Goal: Task Accomplishment & Management: Manage account settings

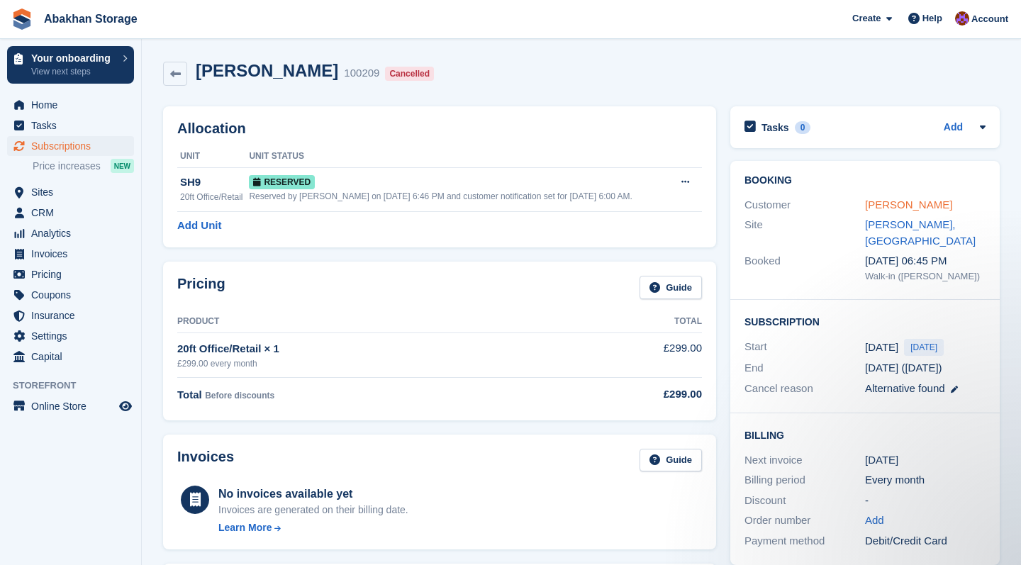
click at [904, 206] on link "[PERSON_NAME]" at bounding box center [908, 204] width 87 height 12
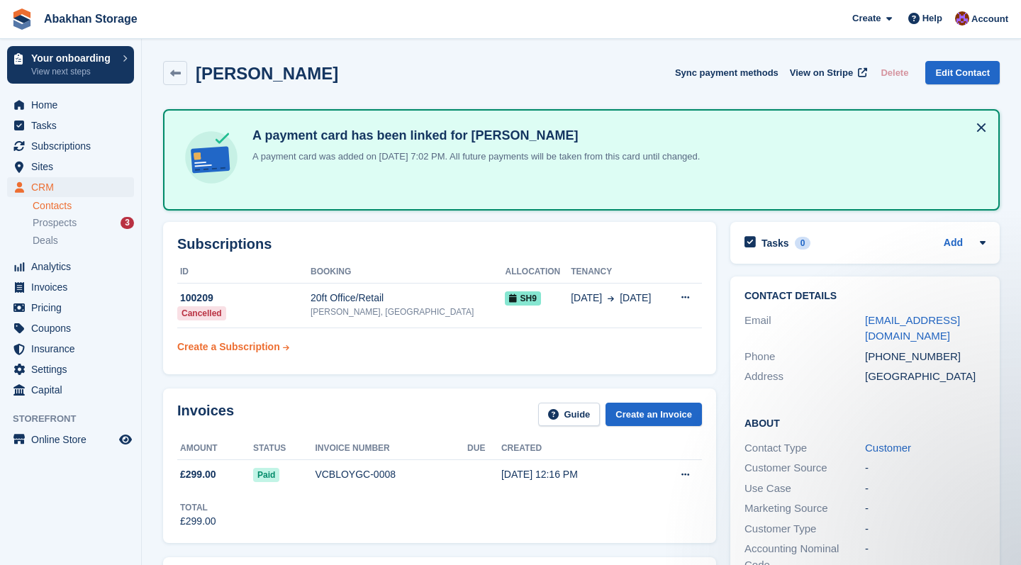
click at [274, 355] on link "Create a Subscription" at bounding box center [233, 347] width 112 height 26
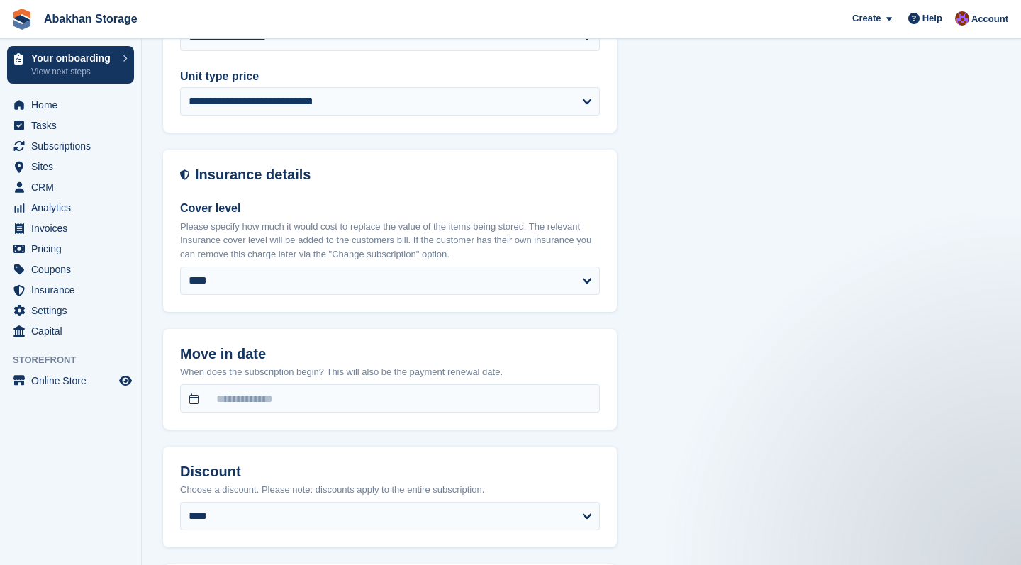
scroll to position [853, 0]
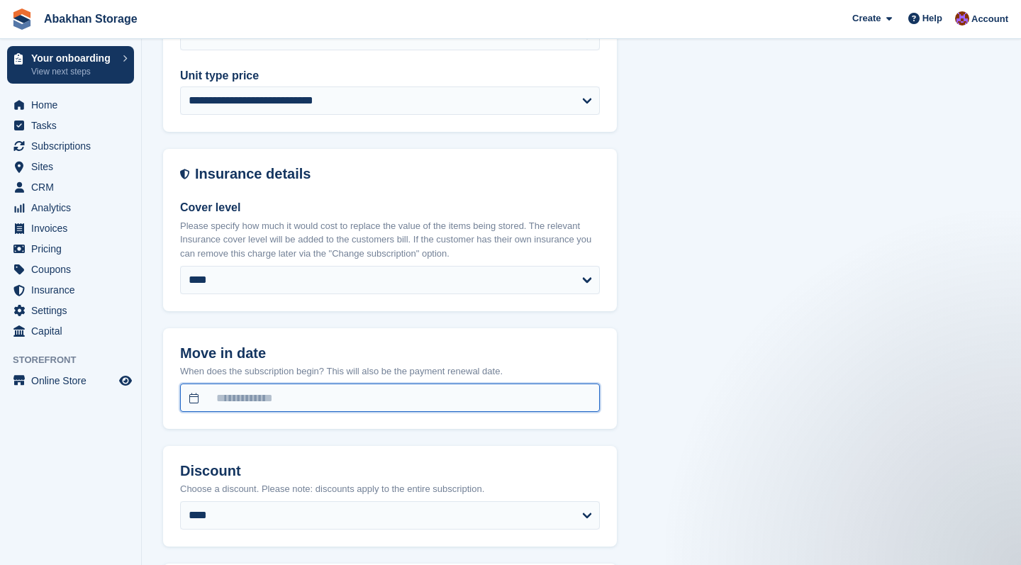
click at [386, 388] on input "text" at bounding box center [390, 397] width 420 height 28
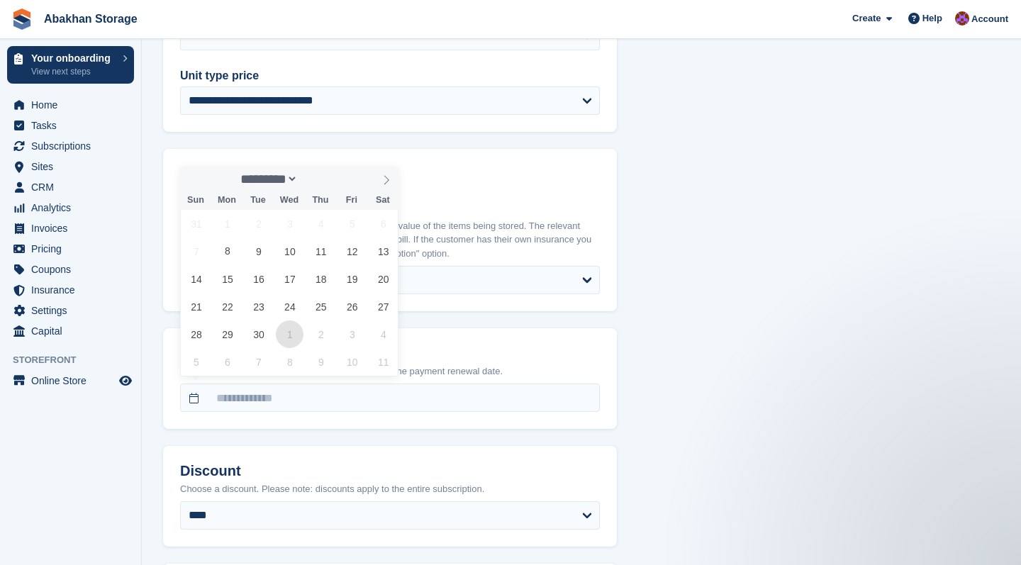
click at [289, 338] on span "1" at bounding box center [290, 334] width 28 height 28
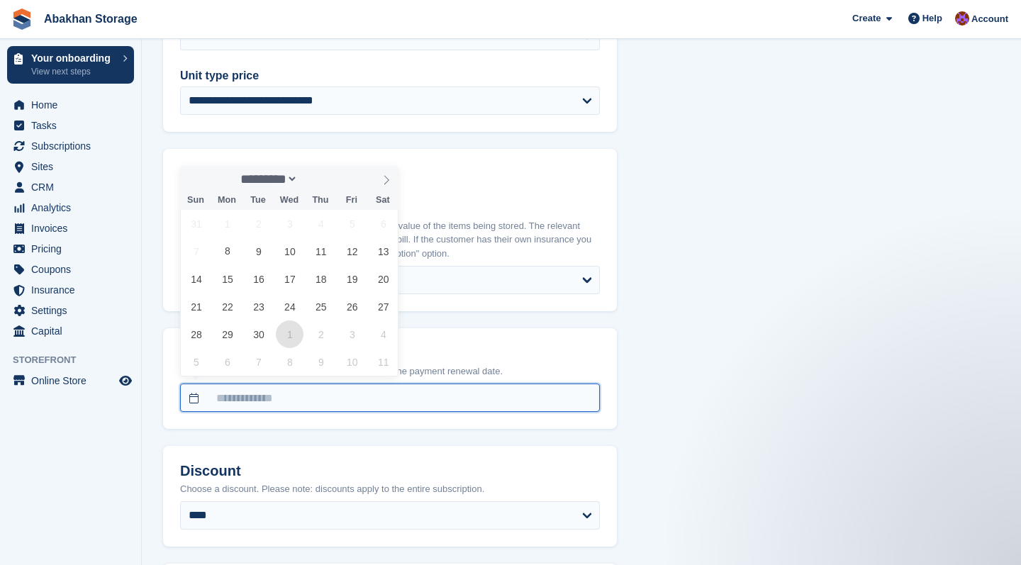
type input "**********"
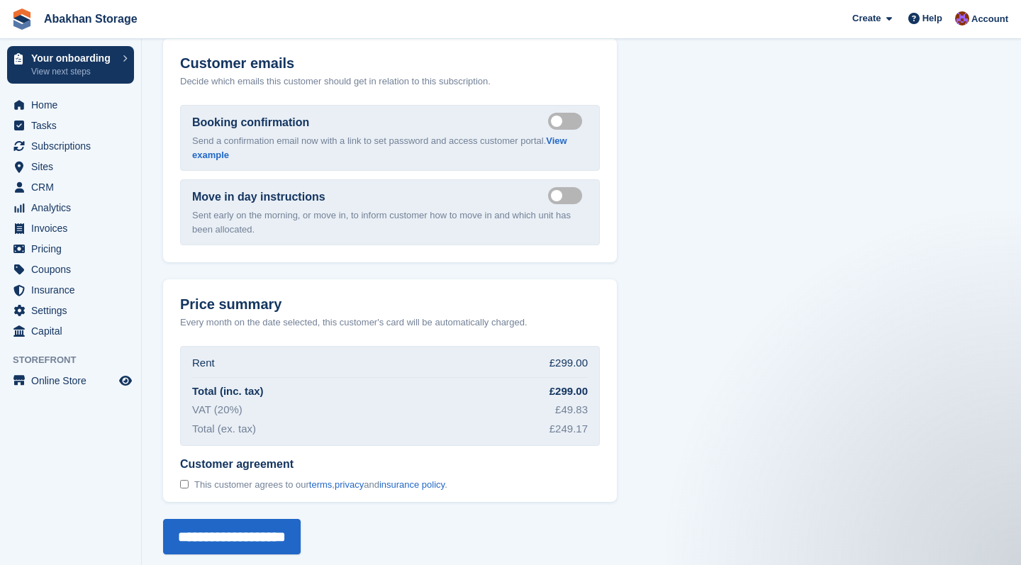
scroll to position [1496, 0]
click at [265, 536] on input "**********" at bounding box center [232, 537] width 138 height 35
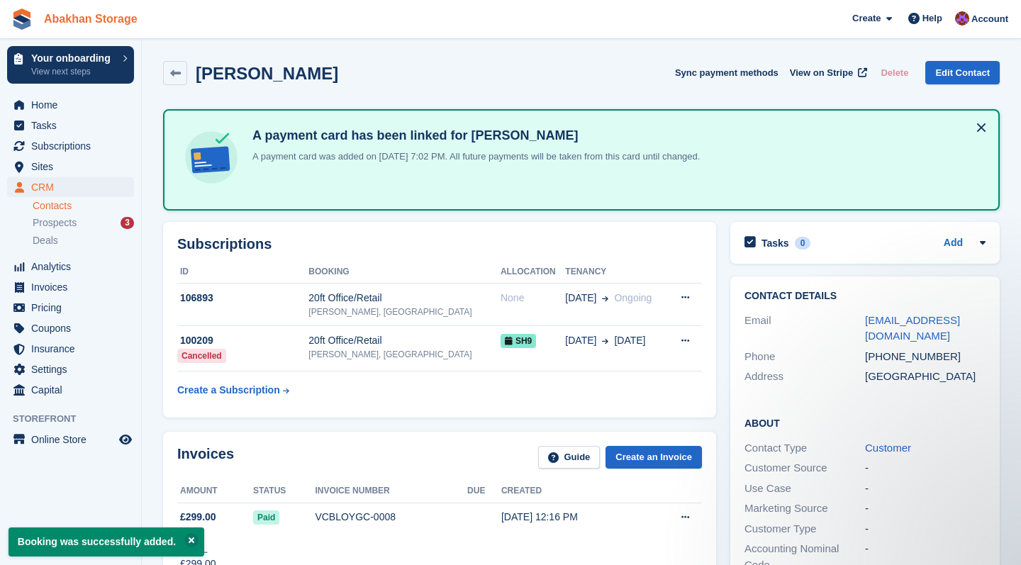
click at [84, 18] on link "Abakhan Storage" at bounding box center [90, 18] width 105 height 23
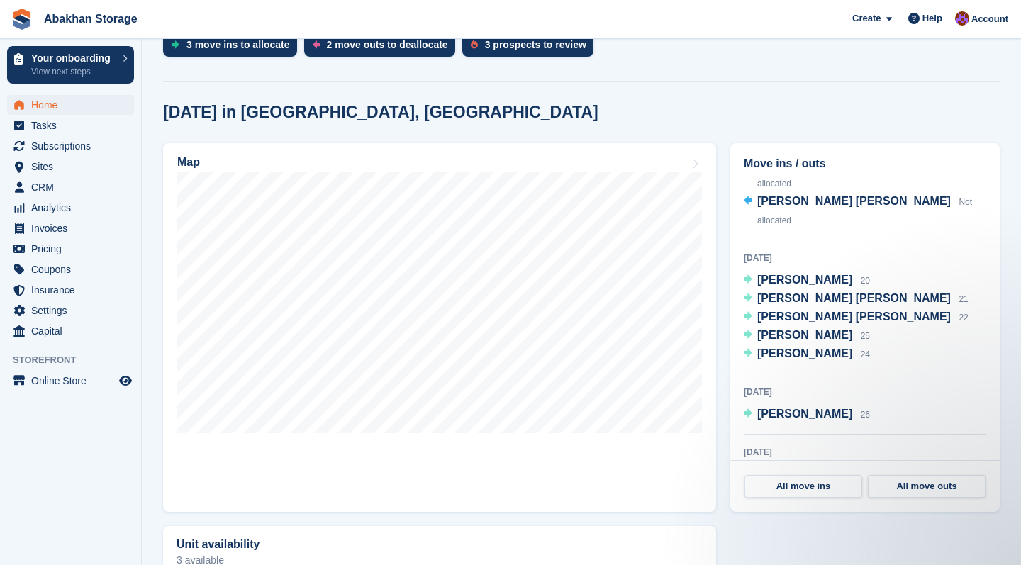
scroll to position [367, 0]
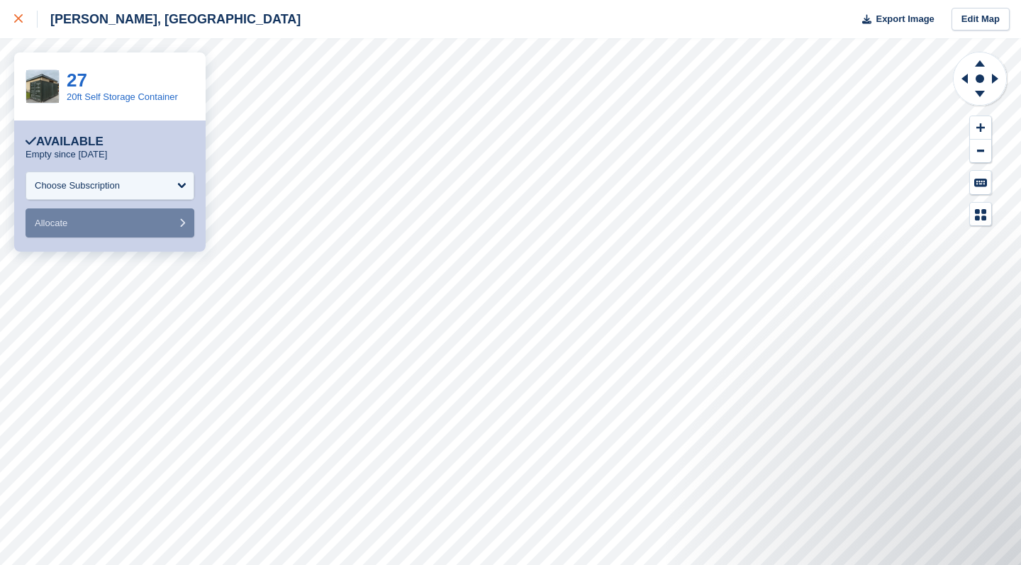
click at [23, 16] on div at bounding box center [25, 19] width 23 height 17
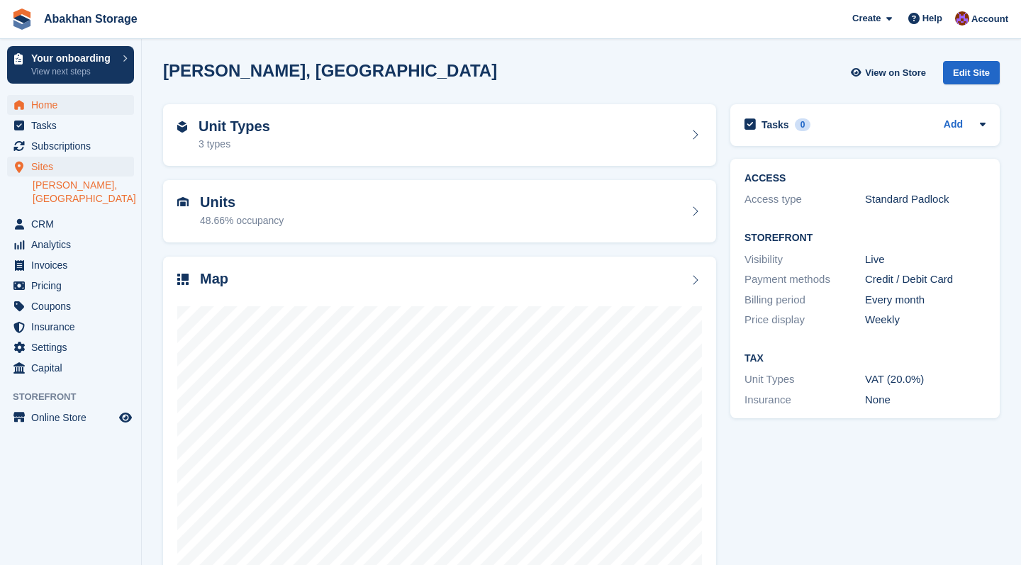
click at [77, 100] on span "Home" at bounding box center [73, 105] width 85 height 20
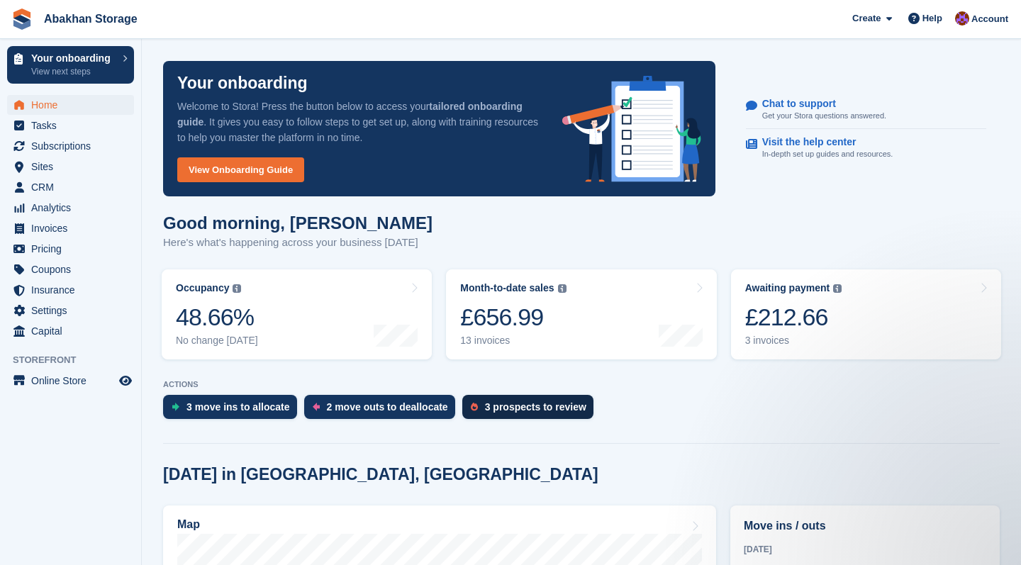
click at [485, 402] on div "3 prospects to review" at bounding box center [527, 407] width 131 height 24
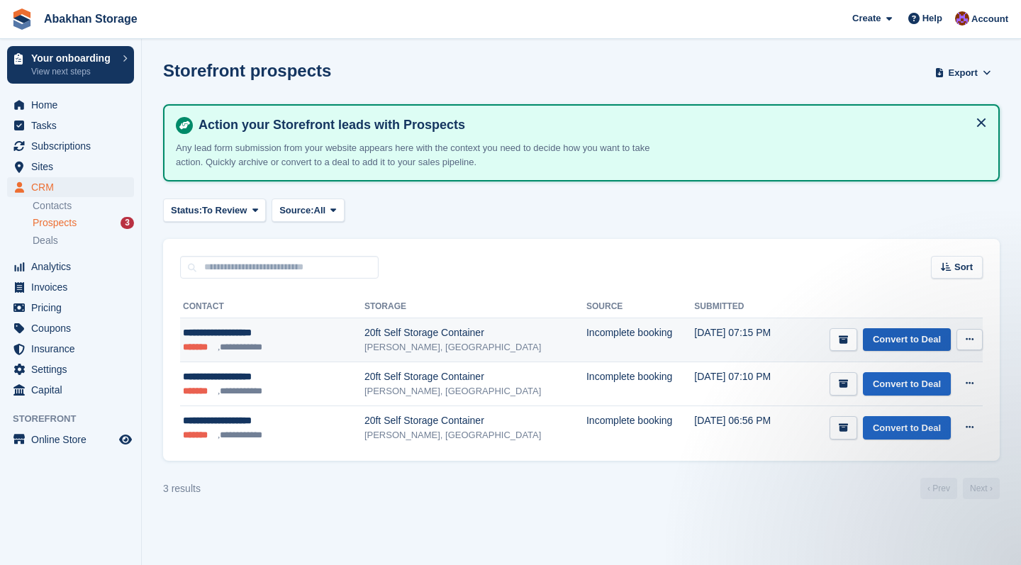
click at [928, 342] on link "Convert to Deal" at bounding box center [907, 339] width 88 height 23
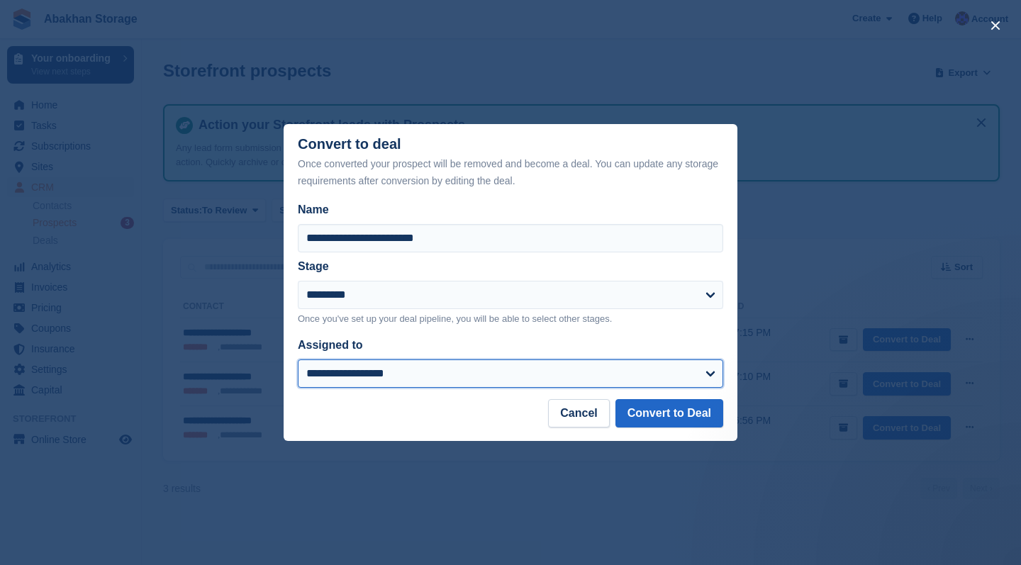
select select "****"
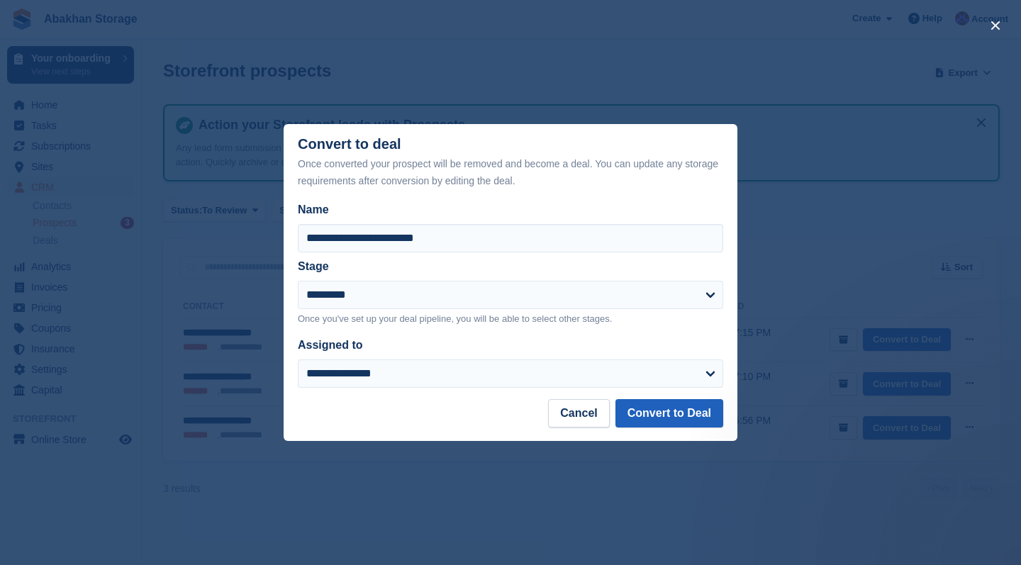
click at [641, 412] on button "Convert to Deal" at bounding box center [669, 413] width 108 height 28
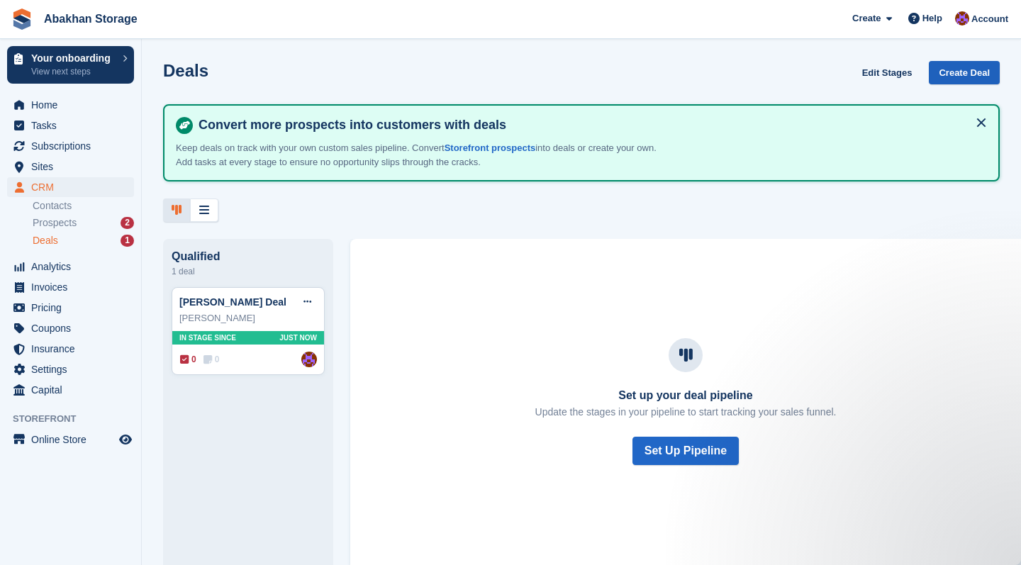
click at [969, 82] on link "Create Deal" at bounding box center [964, 72] width 71 height 23
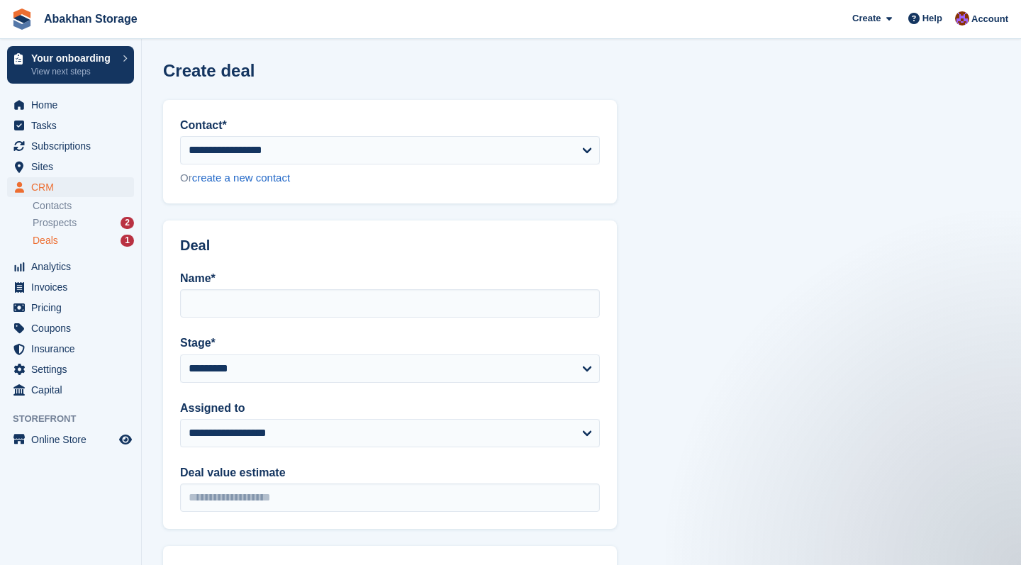
click at [443, 2] on span "Abakhan Storage Create Subscription Invoice Contact Deal Discount Page Help Cha…" at bounding box center [510, 19] width 1021 height 38
click at [72, 99] on span "Home" at bounding box center [73, 105] width 85 height 20
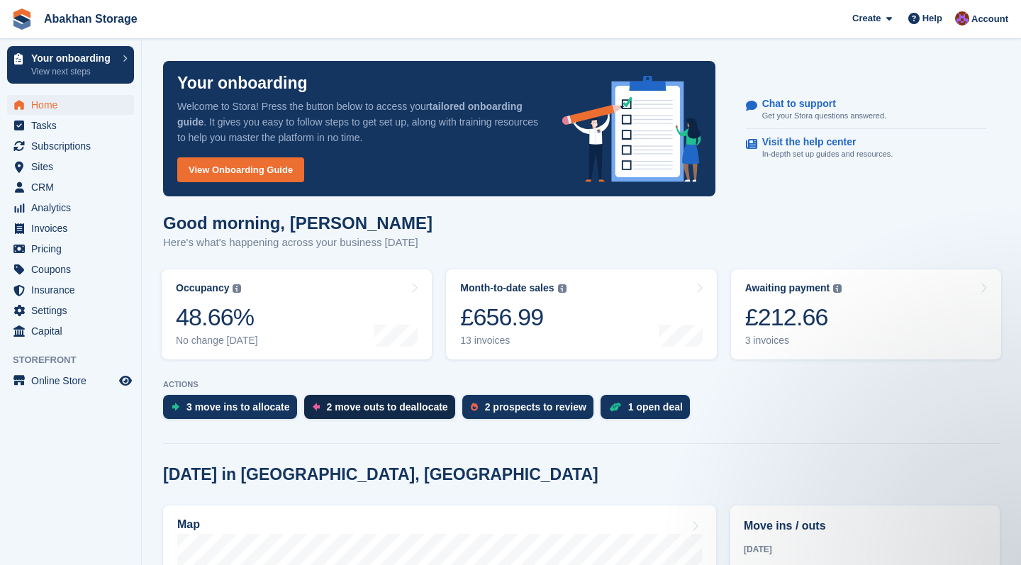
click at [430, 412] on div "2 move outs to deallocate" at bounding box center [387, 406] width 121 height 11
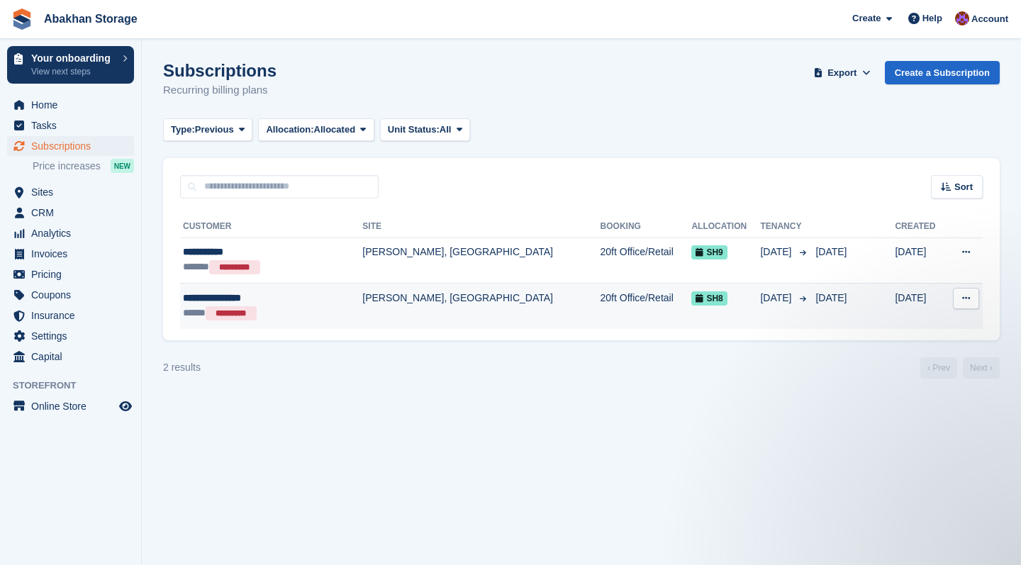
click at [962, 296] on icon at bounding box center [966, 297] width 8 height 9
click at [760, 307] on td "[DATE]" at bounding box center [785, 306] width 50 height 45
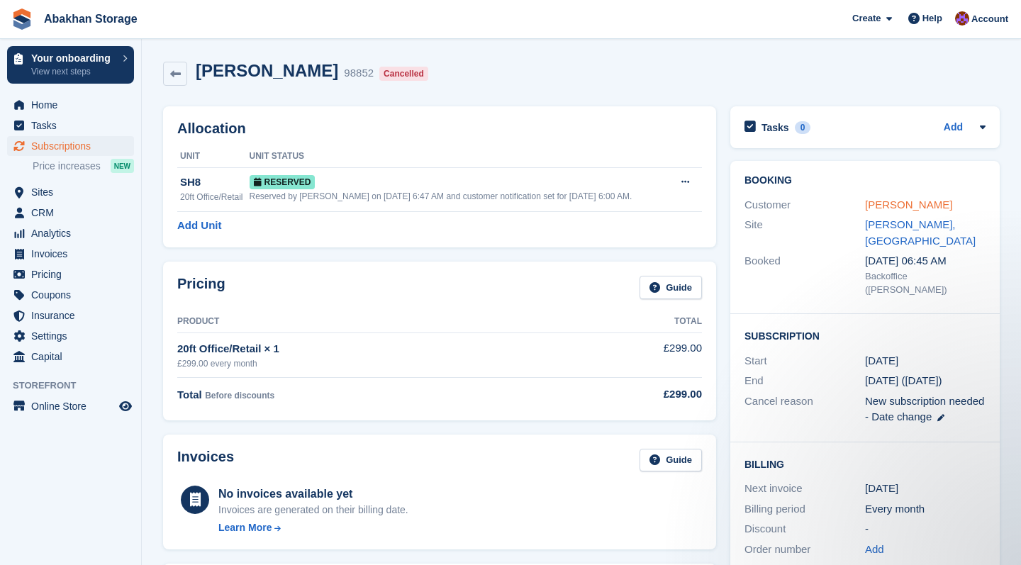
click at [886, 208] on link "[PERSON_NAME]" at bounding box center [908, 204] width 87 height 12
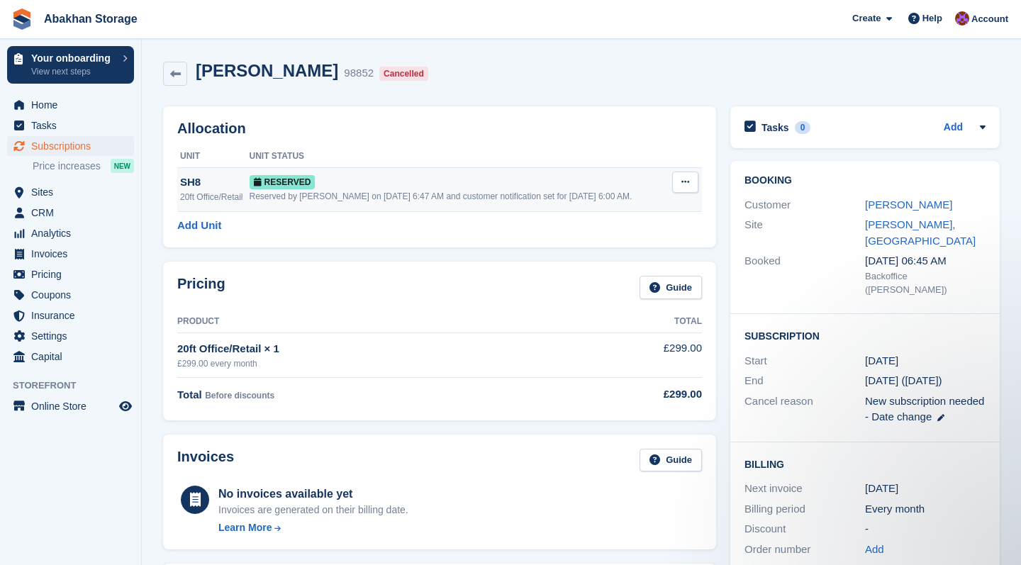
click at [688, 184] on icon at bounding box center [685, 181] width 8 height 9
click at [641, 240] on p "Deallocate" at bounding box center [629, 240] width 123 height 18
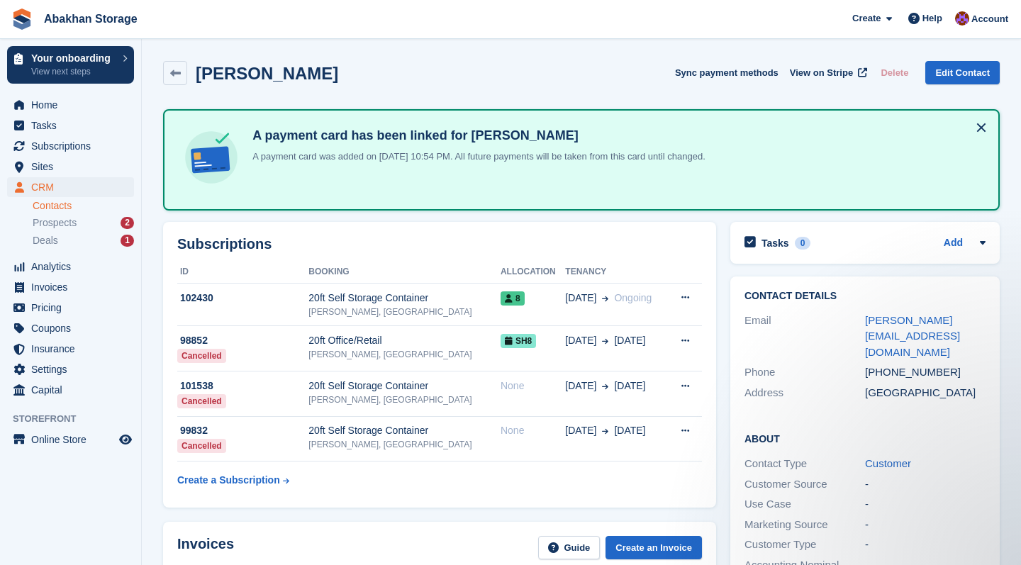
click at [76, 93] on div "Home Tasks Subscriptions Subscriptions Subscriptions Price increases NEW Price …" at bounding box center [70, 244] width 141 height 311
click at [68, 108] on span "Home" at bounding box center [73, 105] width 85 height 20
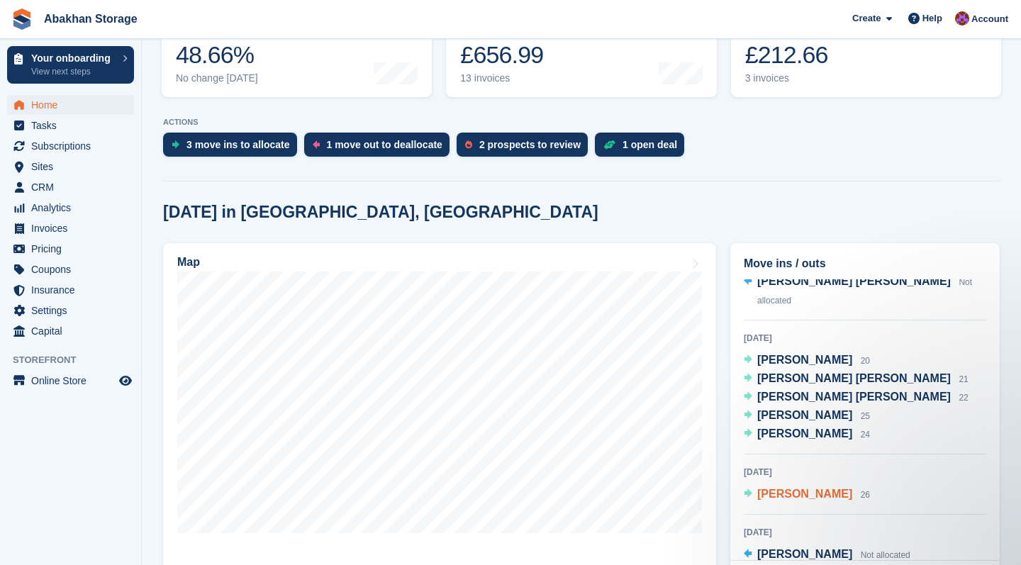
scroll to position [126, 0]
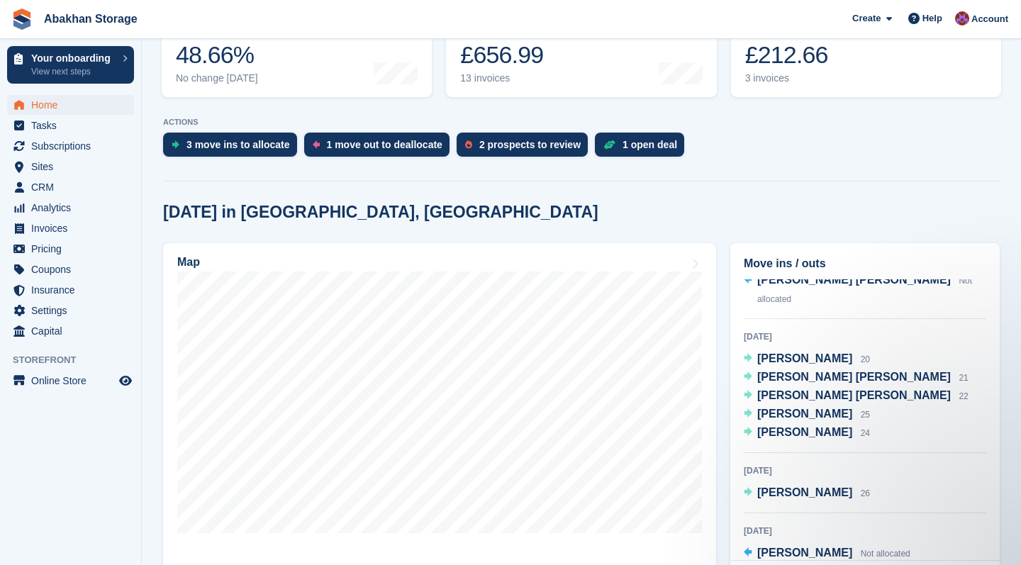
click at [654, 158] on link "1 open deal" at bounding box center [643, 148] width 96 height 31
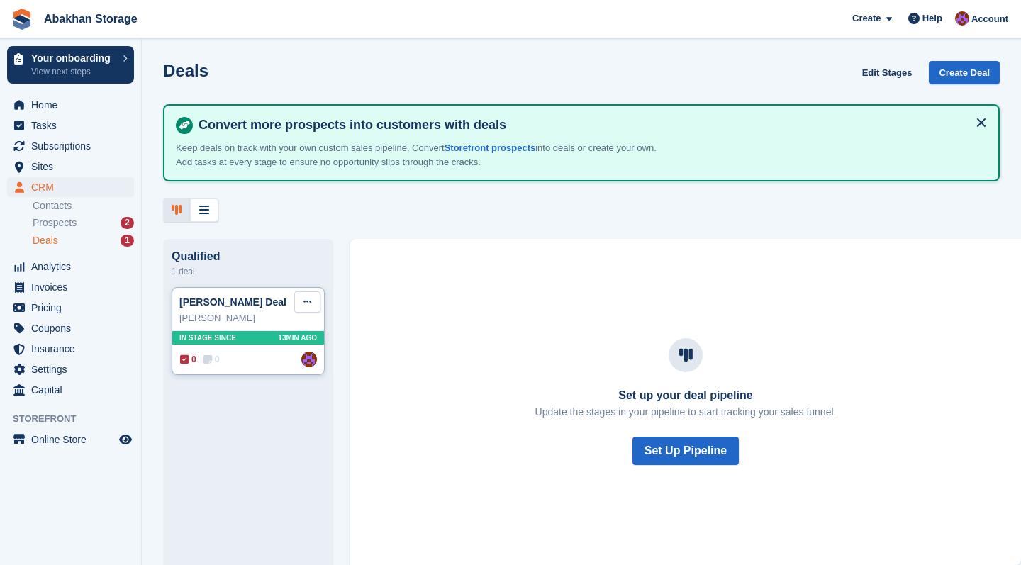
click at [313, 301] on button at bounding box center [307, 301] width 26 height 21
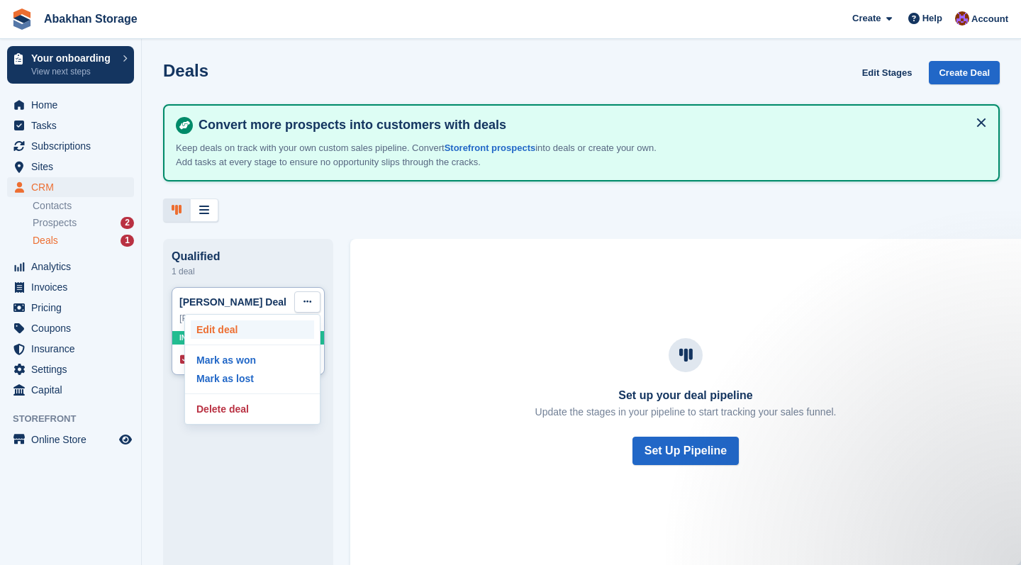
click at [291, 327] on p "Edit deal" at bounding box center [252, 329] width 123 height 18
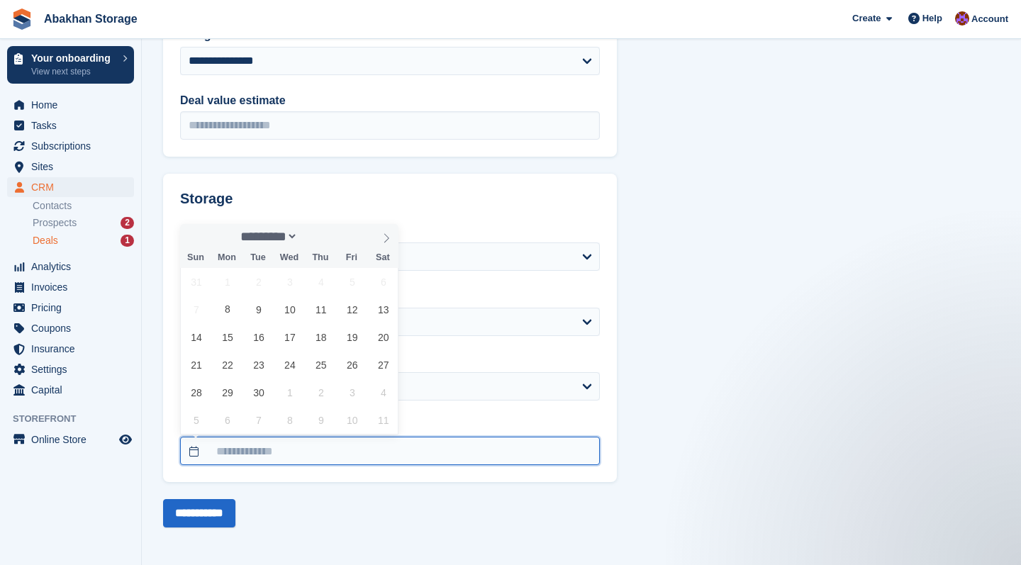
click at [484, 442] on input "text" at bounding box center [390, 451] width 420 height 28
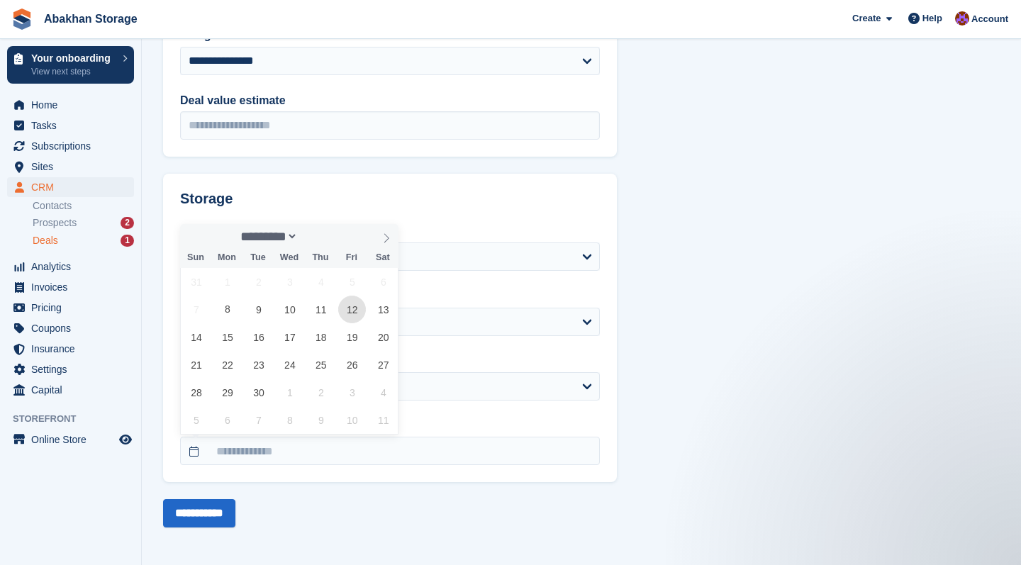
click at [357, 310] on span "12" at bounding box center [352, 310] width 28 height 28
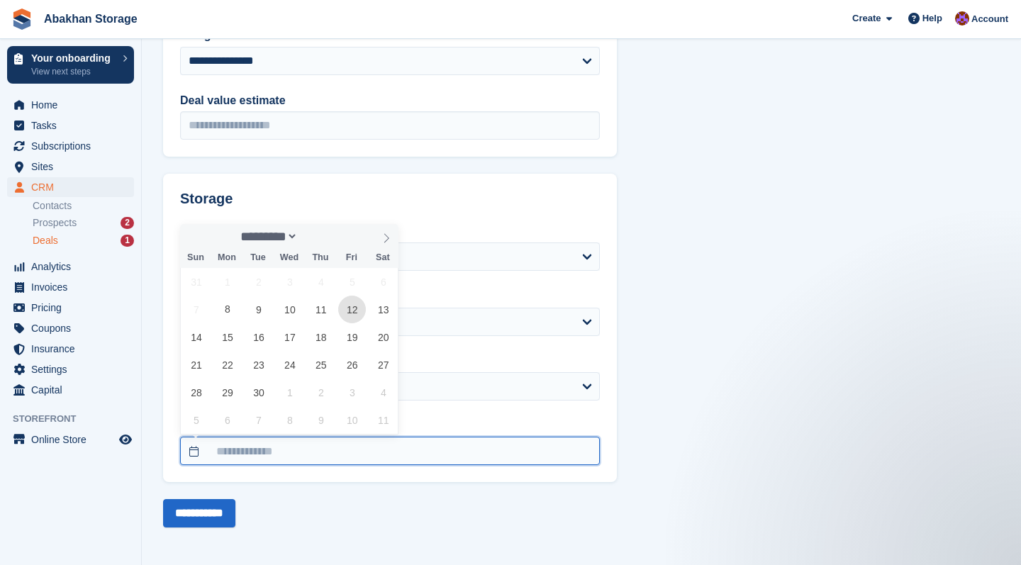
type input "**********"
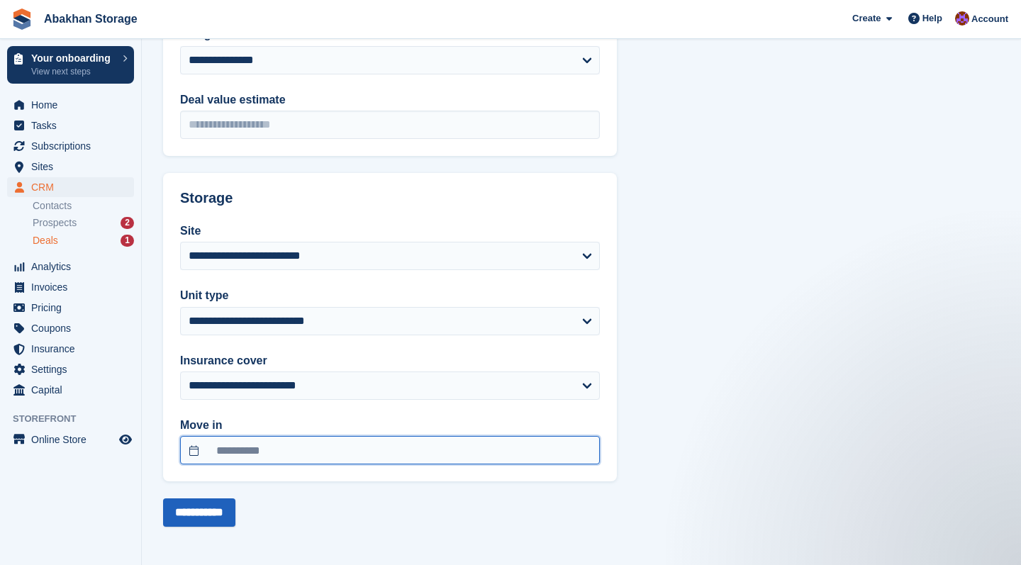
scroll to position [336, 0]
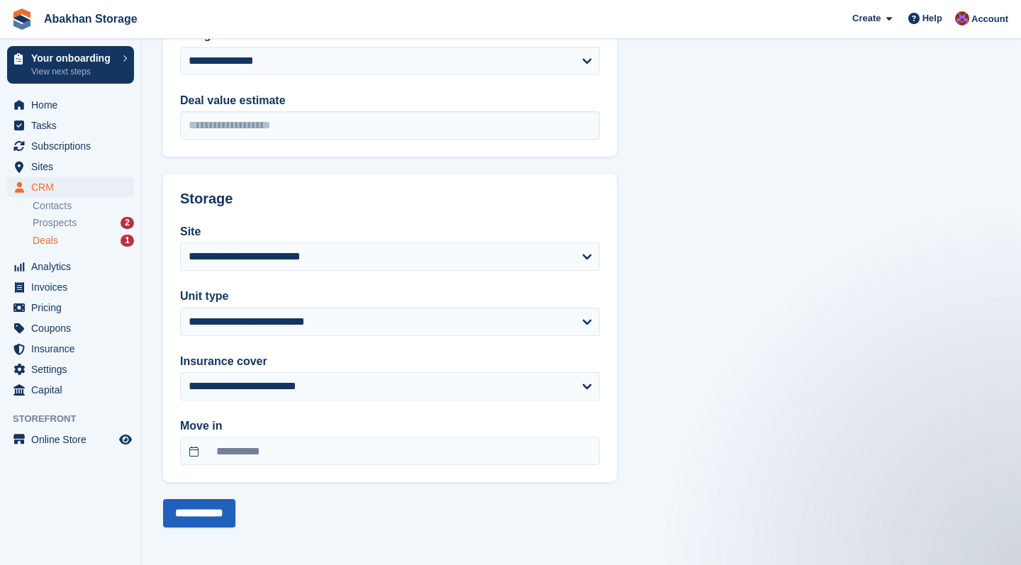
click at [230, 506] on input "**********" at bounding box center [199, 513] width 72 height 28
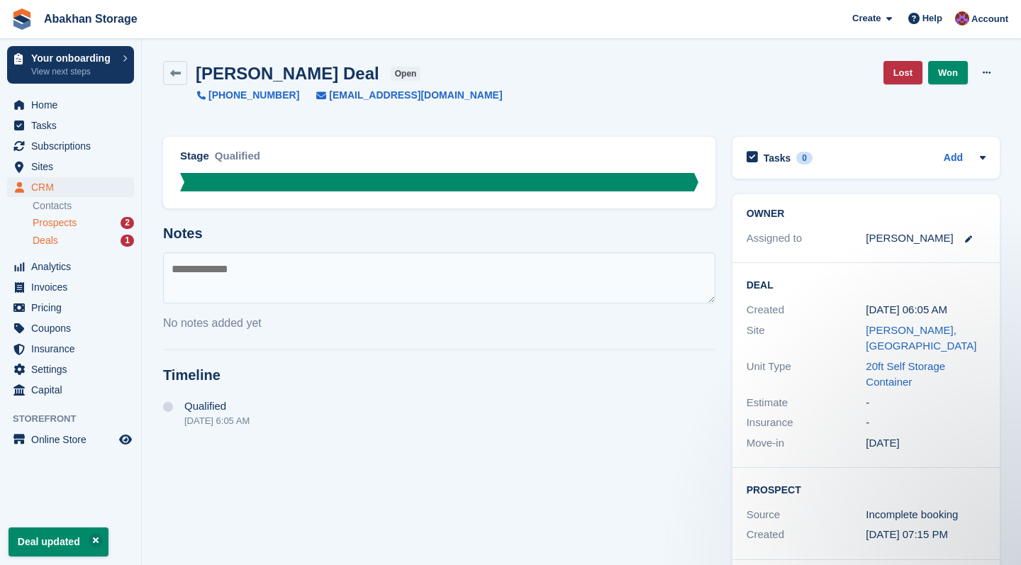
click at [62, 226] on span "Prospects" at bounding box center [55, 222] width 44 height 13
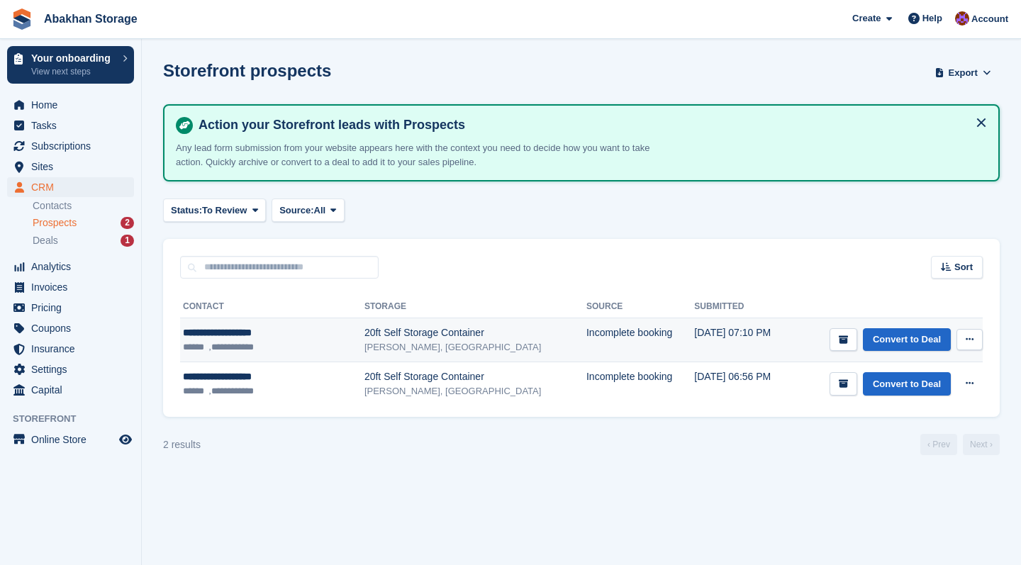
click at [975, 342] on button at bounding box center [969, 339] width 26 height 21
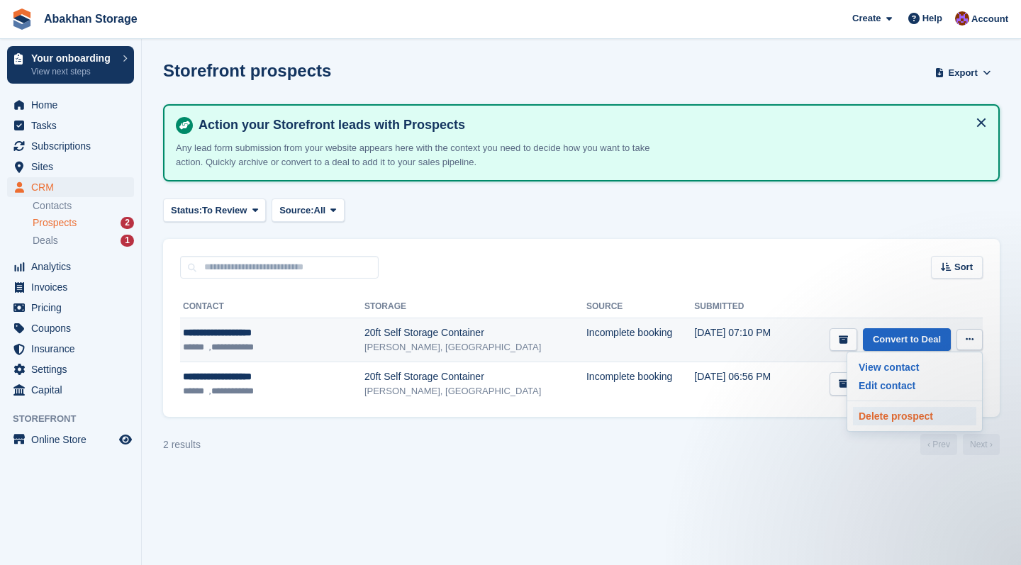
click at [922, 415] on p "Delete prospect" at bounding box center [914, 416] width 123 height 18
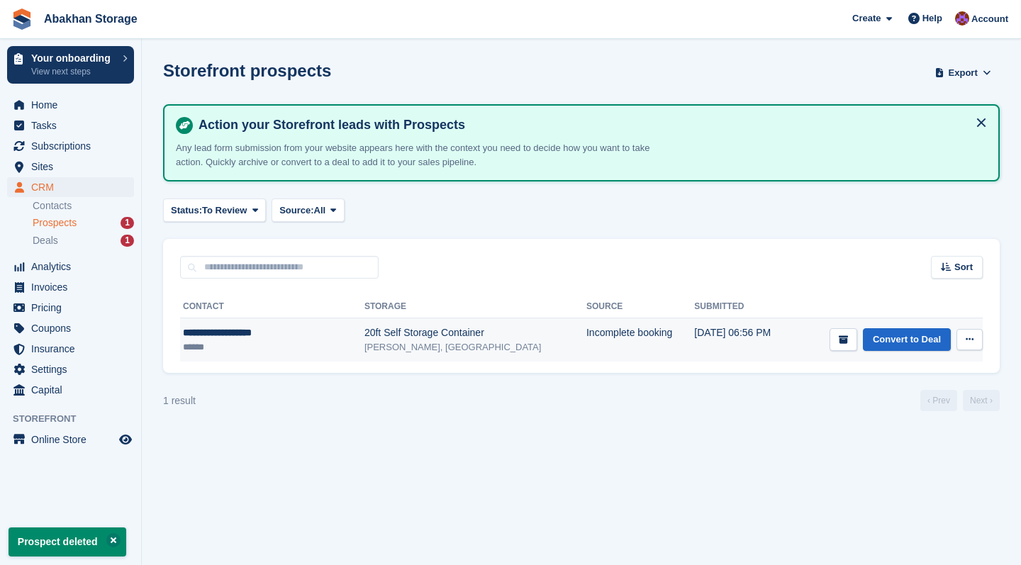
click at [972, 340] on icon at bounding box center [969, 339] width 8 height 9
click at [888, 418] on p "Delete prospect" at bounding box center [914, 416] width 123 height 18
